Goal: Navigation & Orientation: Find specific page/section

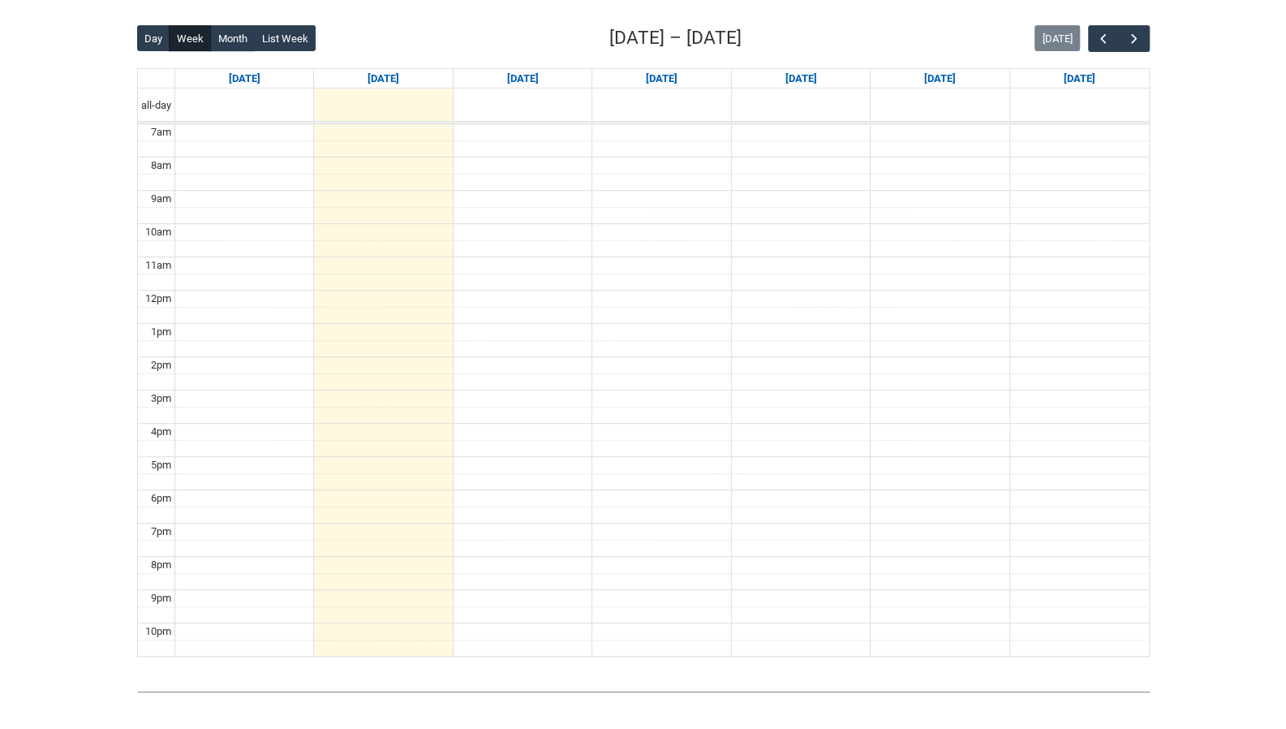
scroll to position [400, 0]
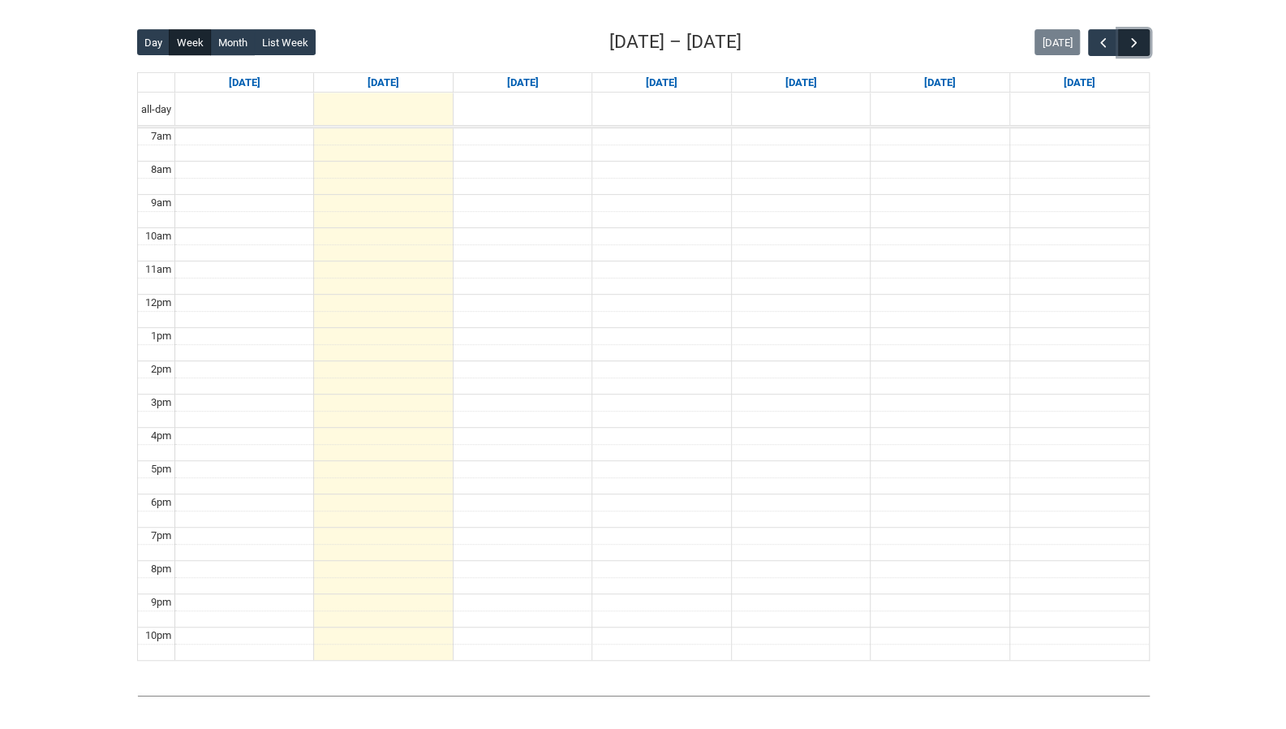
click at [1136, 37] on span "button" at bounding box center [1134, 43] width 16 height 16
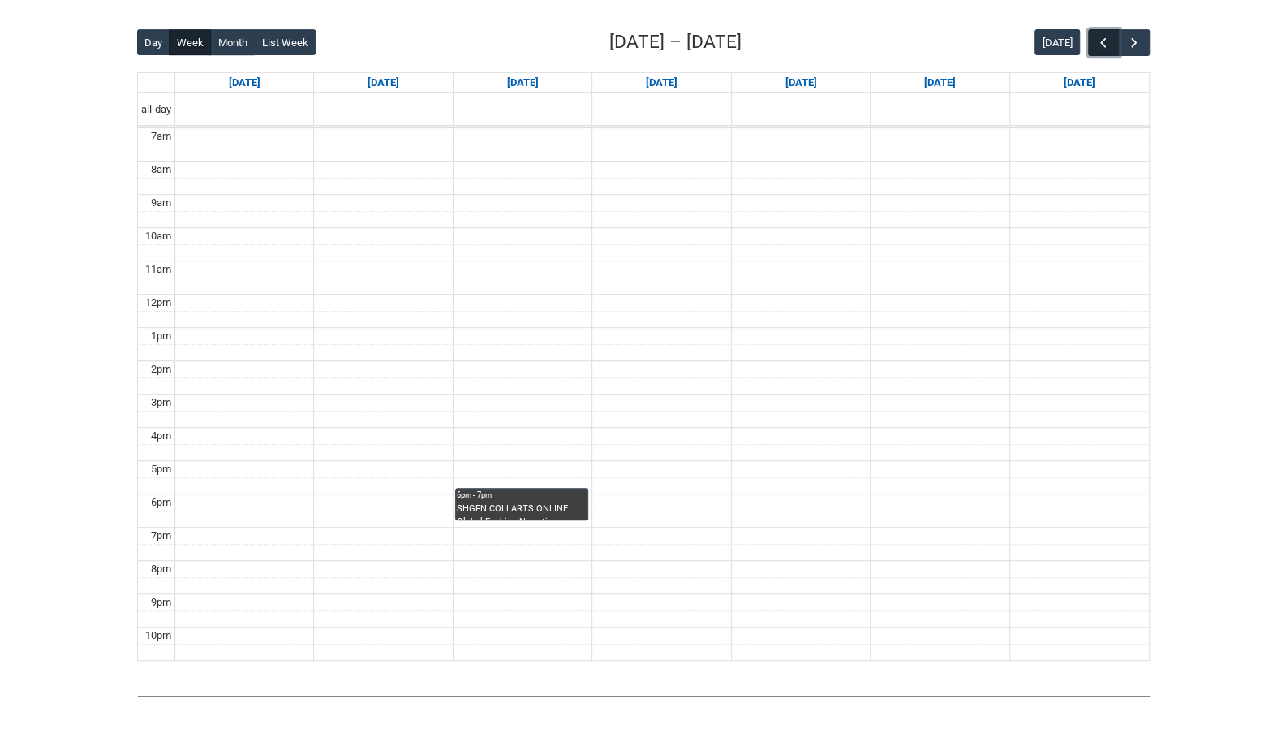
click at [1101, 42] on span "button" at bounding box center [1104, 43] width 16 height 16
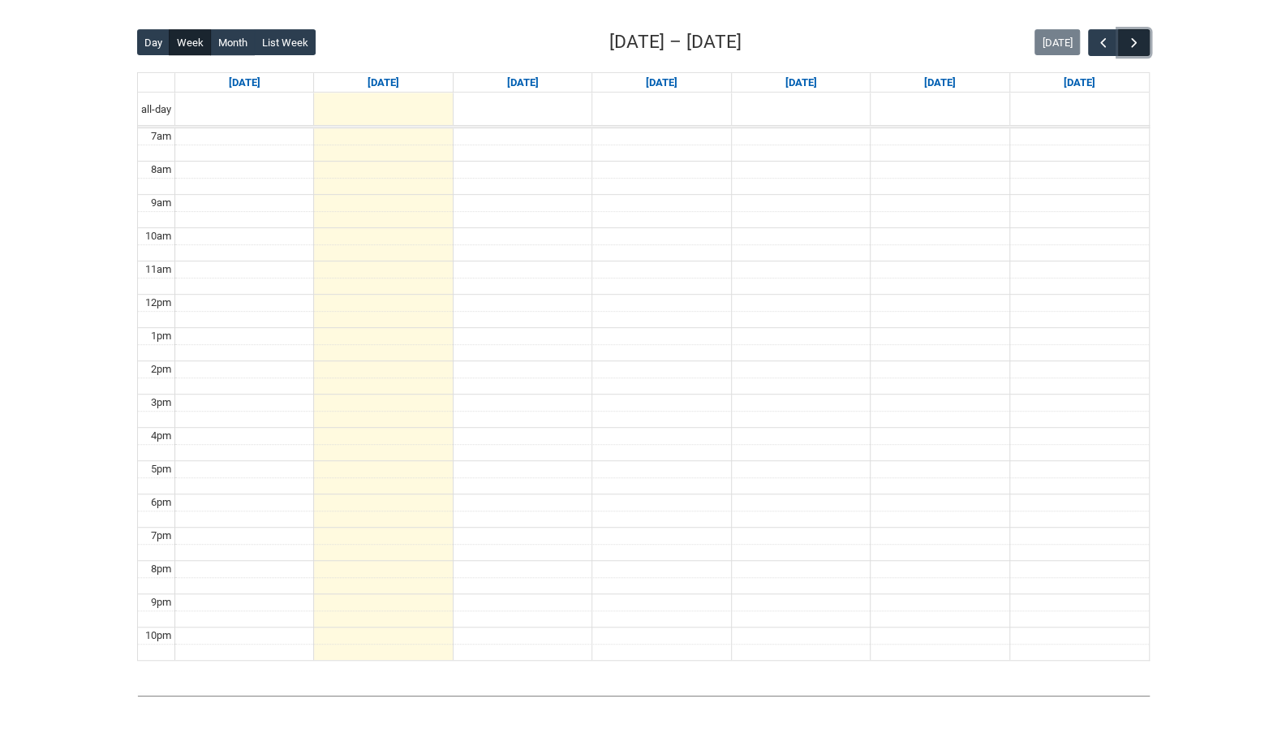
click at [1130, 43] on span "button" at bounding box center [1134, 43] width 16 height 16
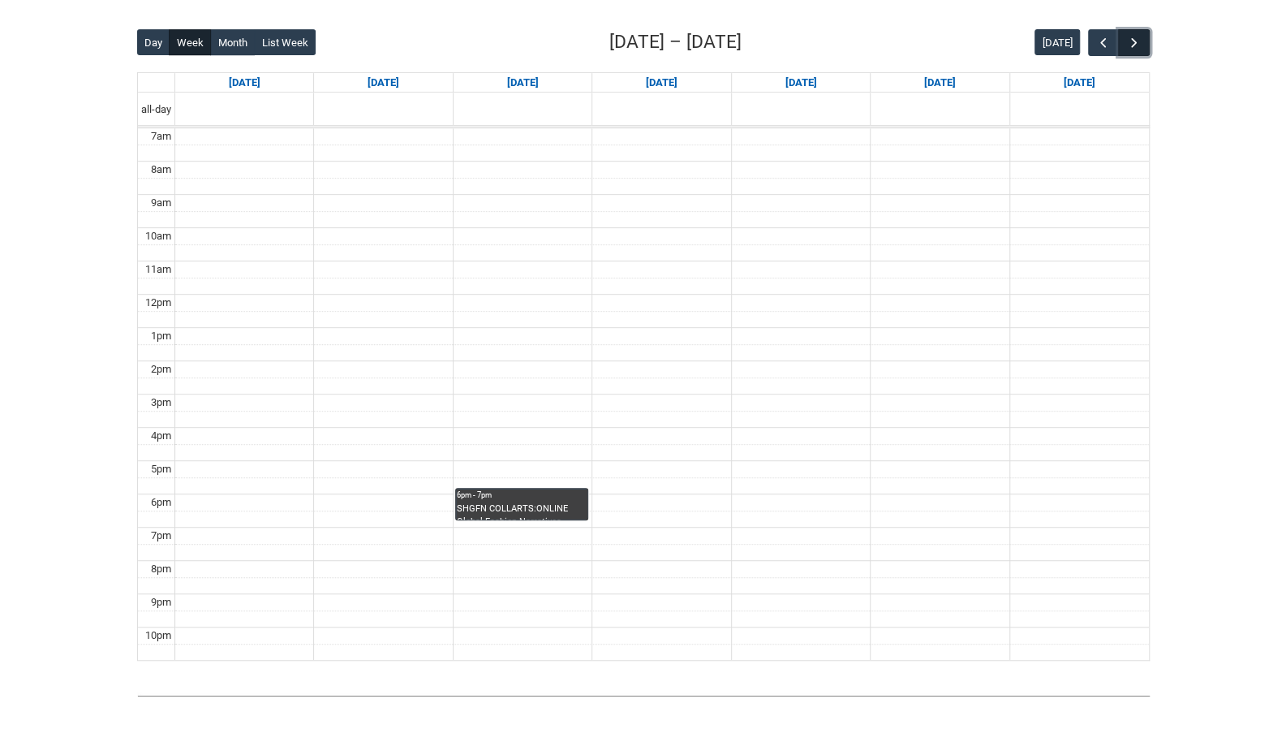
click at [1130, 43] on span "button" at bounding box center [1134, 43] width 16 height 16
